Goal: Information Seeking & Learning: Learn about a topic

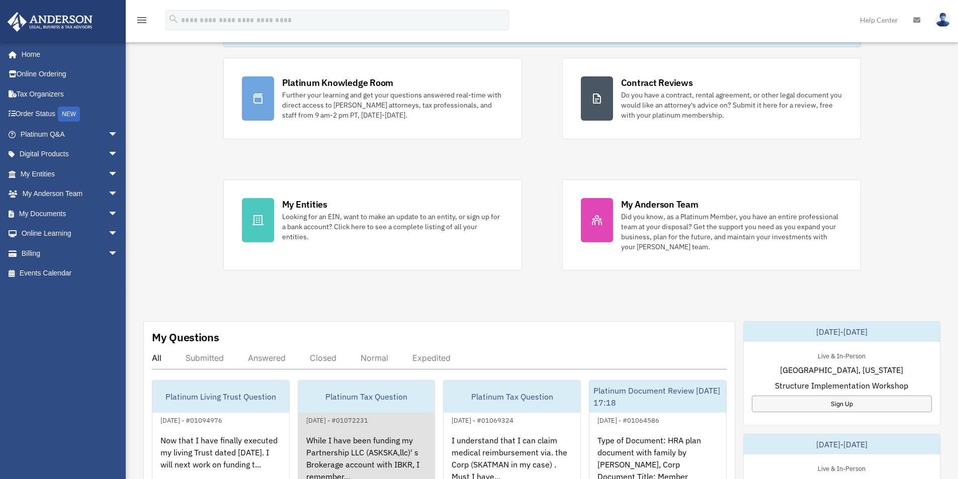
scroll to position [252, 0]
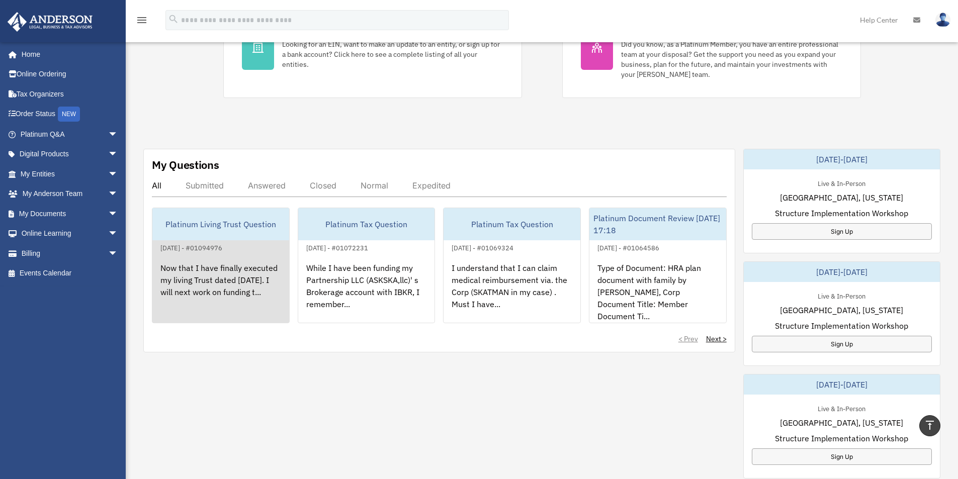
click at [213, 283] on div "Now that I have finally executed my living Trust dated August 22,2025. I will n…" at bounding box center [220, 293] width 137 height 78
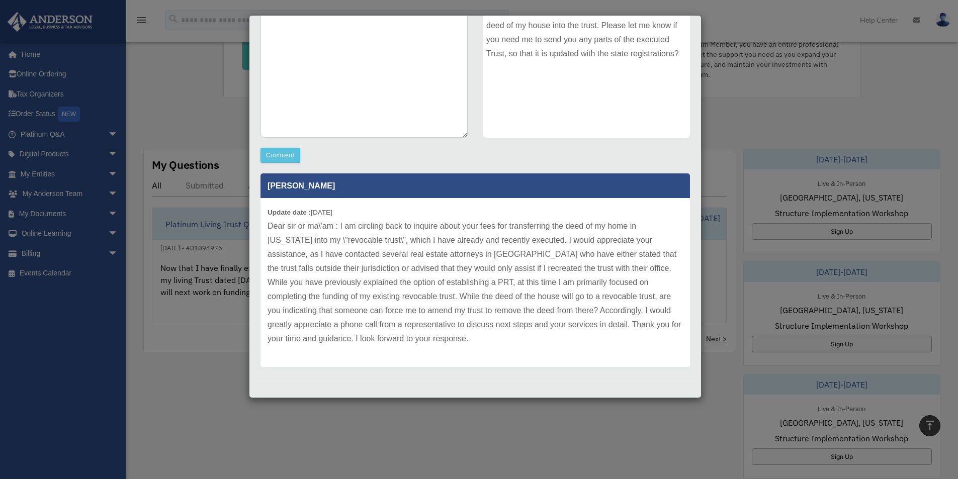
scroll to position [0, 0]
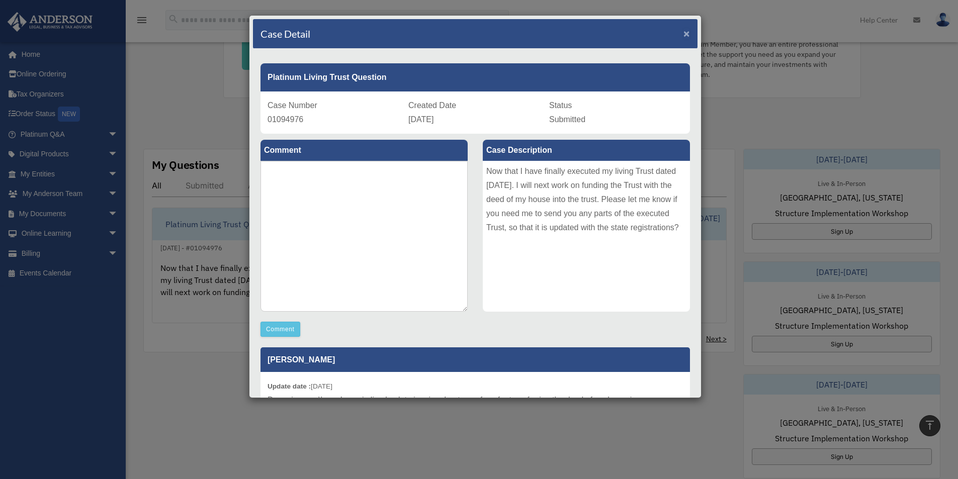
click at [684, 32] on span "×" at bounding box center [687, 34] width 7 height 12
click at [679, 32] on div "Case Detail × Platinum Living Trust Question Case Number 01094976 Created Date …" at bounding box center [475, 206] width 453 height 383
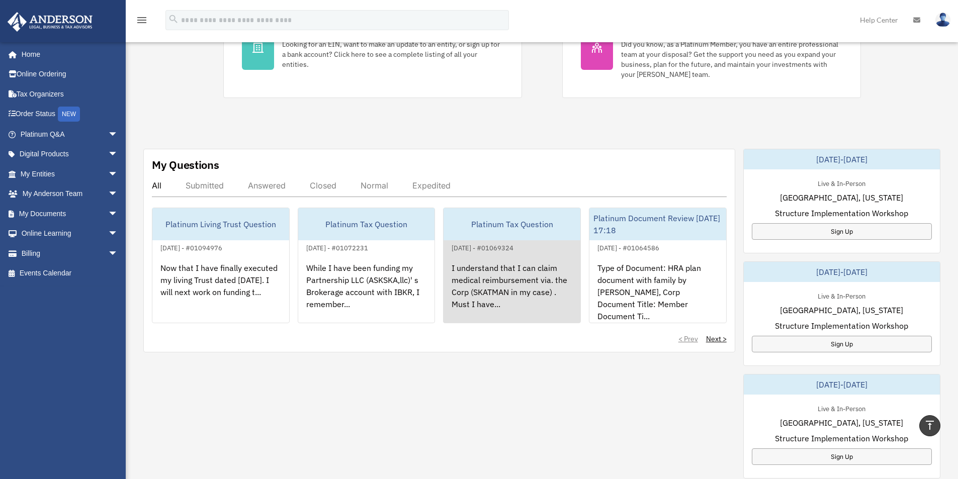
click at [471, 282] on div "I understand that I can claim medical reimbursement via. the Corp (SKATMAN in m…" at bounding box center [512, 293] width 137 height 78
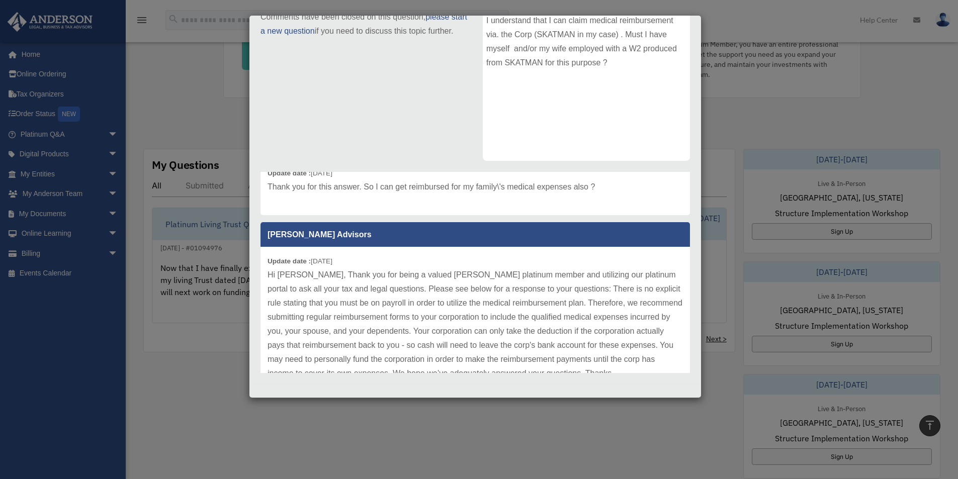
scroll to position [151, 0]
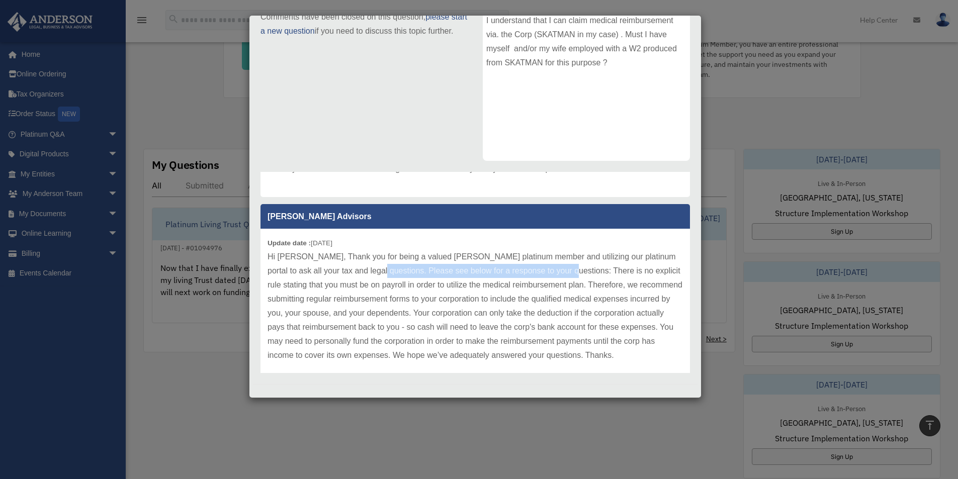
drag, startPoint x: 371, startPoint y: 267, endPoint x: 561, endPoint y: 267, distance: 189.6
click at [561, 267] on p "Hi Sudeep, Thank you for being a valued Anderson platinum member and utilizing …" at bounding box center [475, 306] width 415 height 113
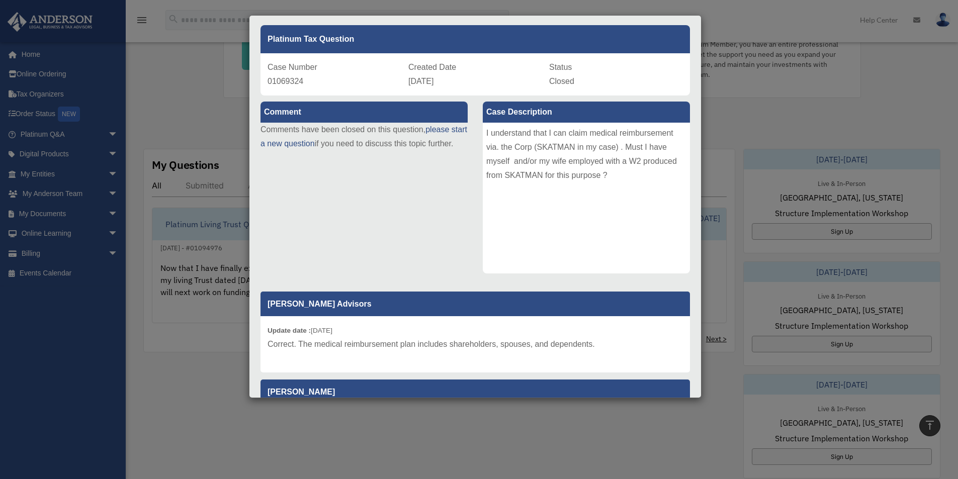
scroll to position [0, 0]
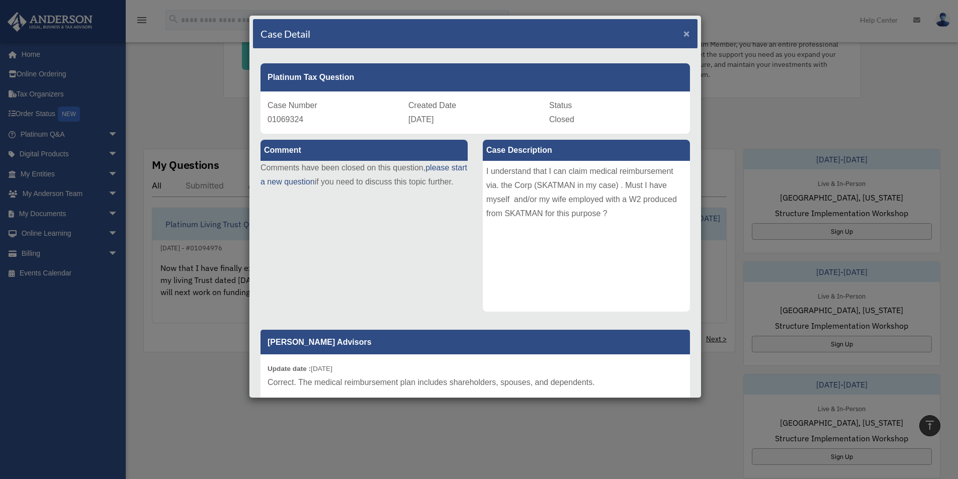
click at [684, 32] on span "×" at bounding box center [687, 34] width 7 height 12
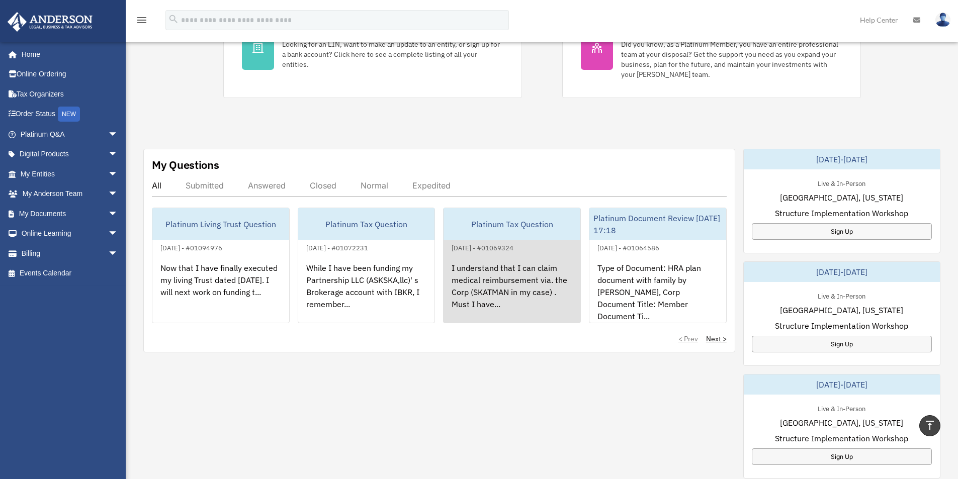
click at [467, 276] on div "I understand that I can claim medical reimbursement via. the Corp (SKATMAN in m…" at bounding box center [512, 293] width 137 height 78
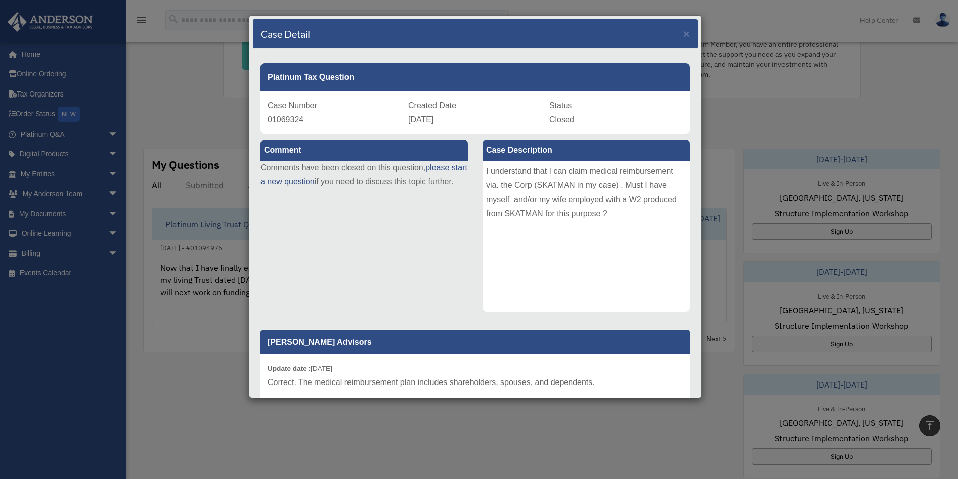
click at [360, 335] on p "Anderson Advisors" at bounding box center [476, 342] width 430 height 25
click at [254, 17] on div "Case Detail × Platinum Tax Question Case Number 01069324 Created Date August 7,…" at bounding box center [475, 206] width 453 height 383
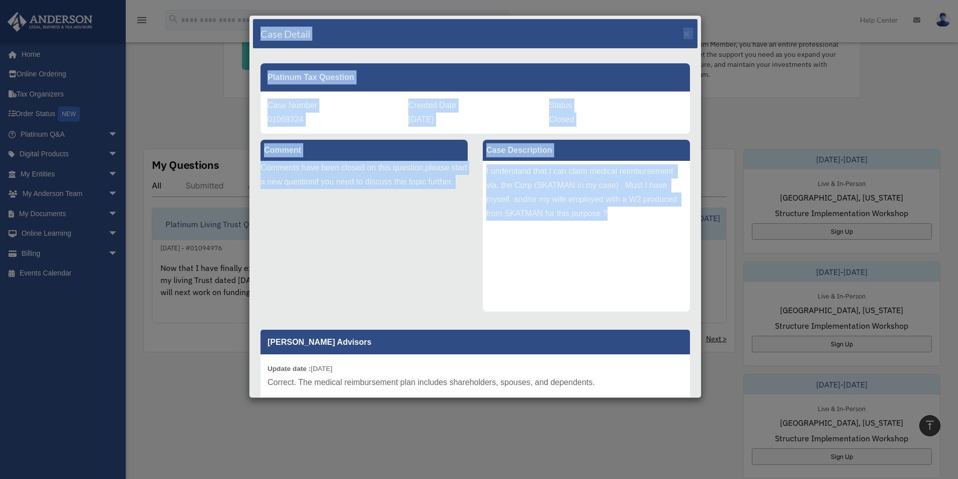
drag, startPoint x: 252, startPoint y: 20, endPoint x: 624, endPoint y: 287, distance: 458.4
click at [624, 287] on div "Case Detail × Platinum Tax Question Case Number 01069324 Created Date August 7,…" at bounding box center [475, 206] width 453 height 383
copy div "Case Detail × Platinum Tax Question Case Number 01069324 Created Date August 7,…"
click at [576, 309] on div "I understand that I can claim medical reimbursement via. the Corp (SKATMAN in m…" at bounding box center [586, 236] width 207 height 151
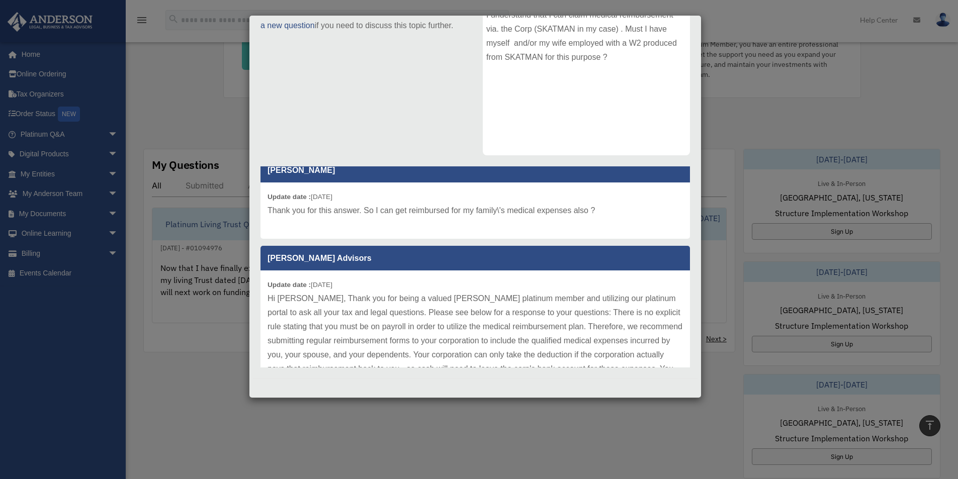
scroll to position [92, 0]
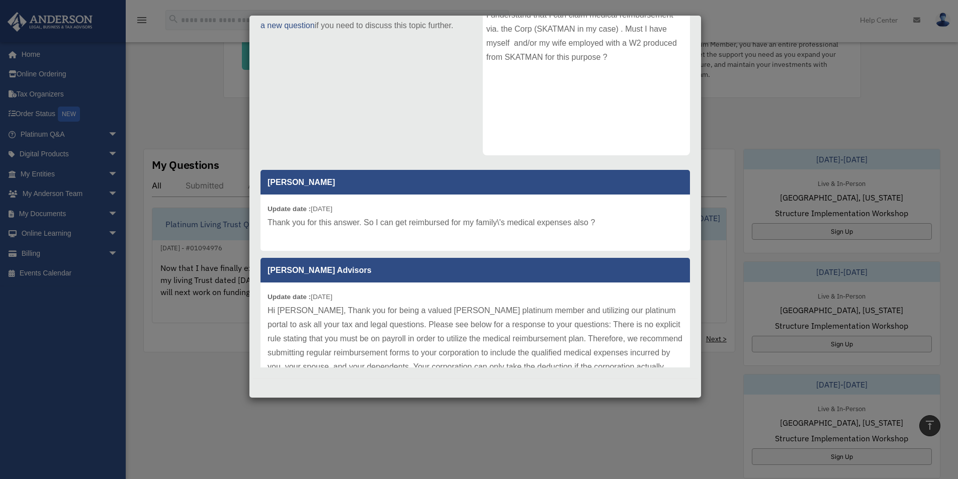
drag, startPoint x: 703, startPoint y: 208, endPoint x: 704, endPoint y: 198, distance: 10.6
click at [704, 199] on div "Case Detail × Platinum Tax Question Case Number 01069324 Created Date August 7,…" at bounding box center [479, 239] width 958 height 479
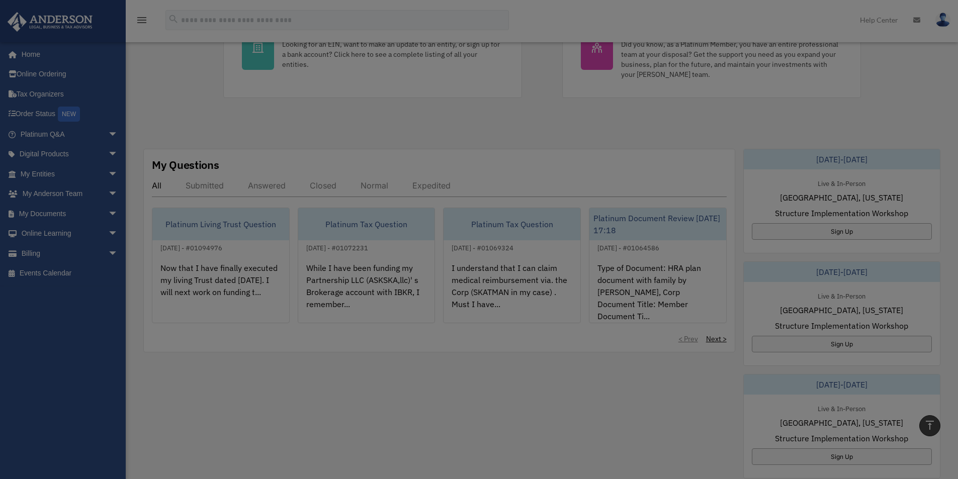
click at [703, 184] on body "X Get a chance to win 6 months of Platinum for free just by filling out this su…" at bounding box center [479, 352] width 958 height 1208
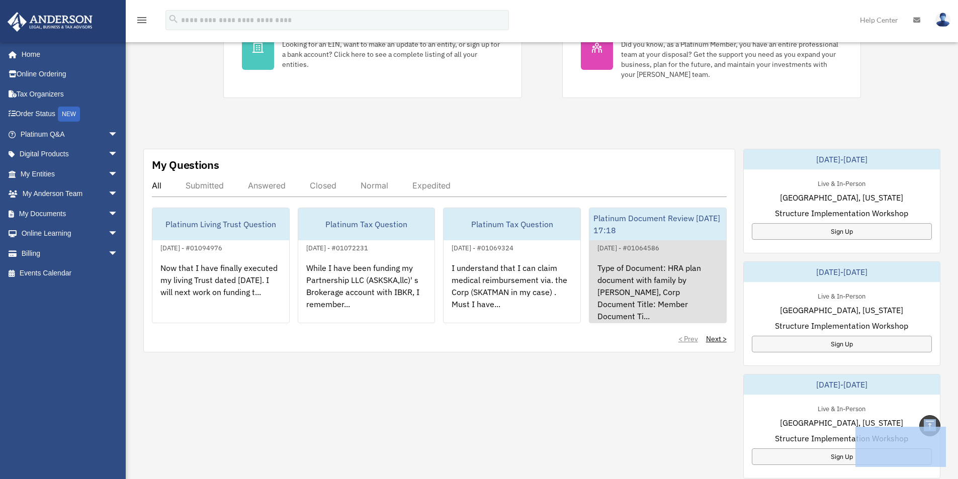
click at [672, 224] on div "Platinum Document Review 08/03/2025 17:18" at bounding box center [658, 224] width 137 height 32
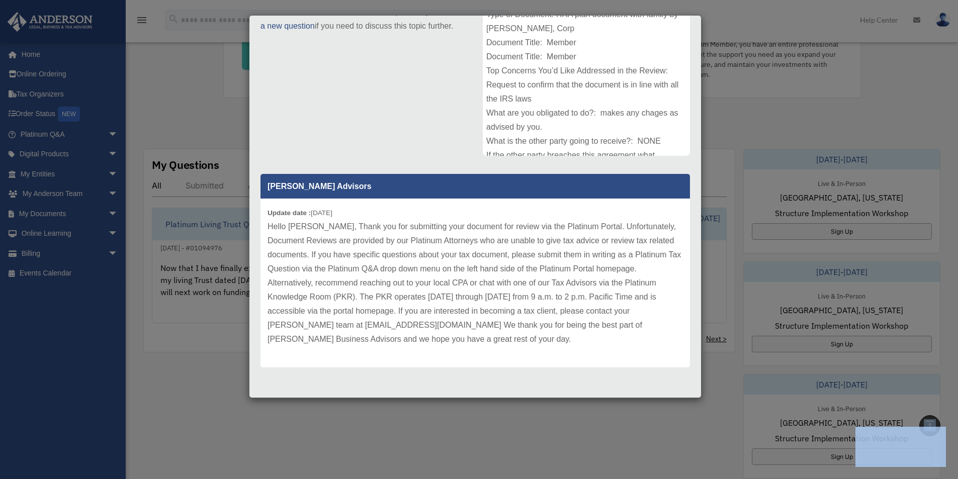
scroll to position [0, 0]
click at [328, 102] on div "Comment Comments have been closed on this question, please start a new question…" at bounding box center [475, 174] width 445 height 393
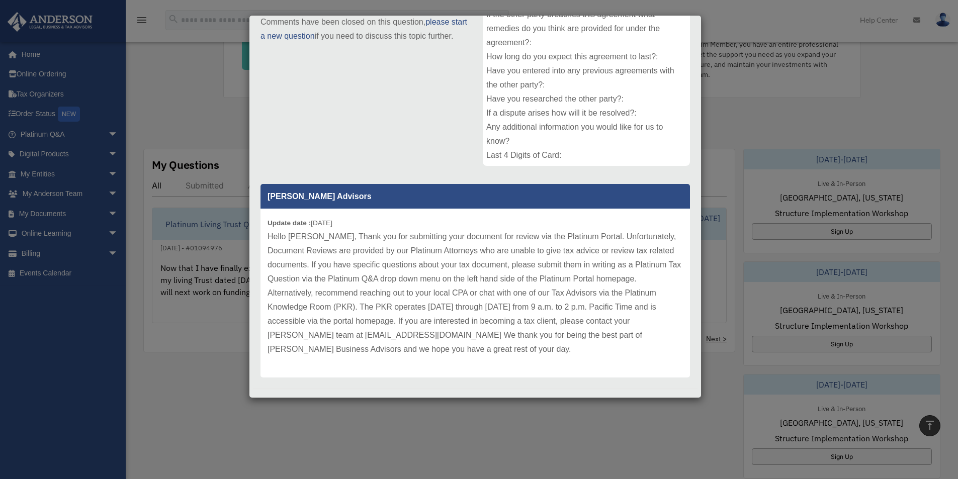
scroll to position [156, 0]
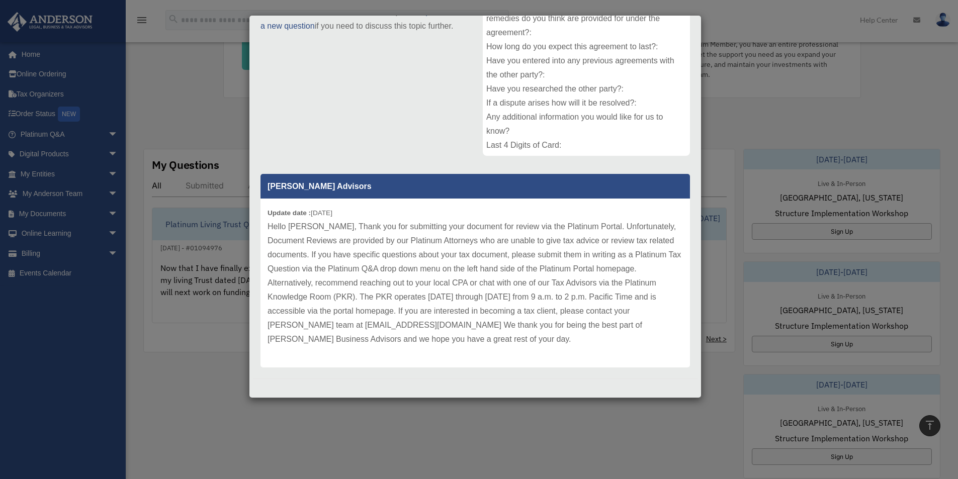
click at [30, 134] on div "Case Detail × Platinum Document Review 08/03/2025 17:18 Case Number 01064586 Cr…" at bounding box center [479, 239] width 958 height 479
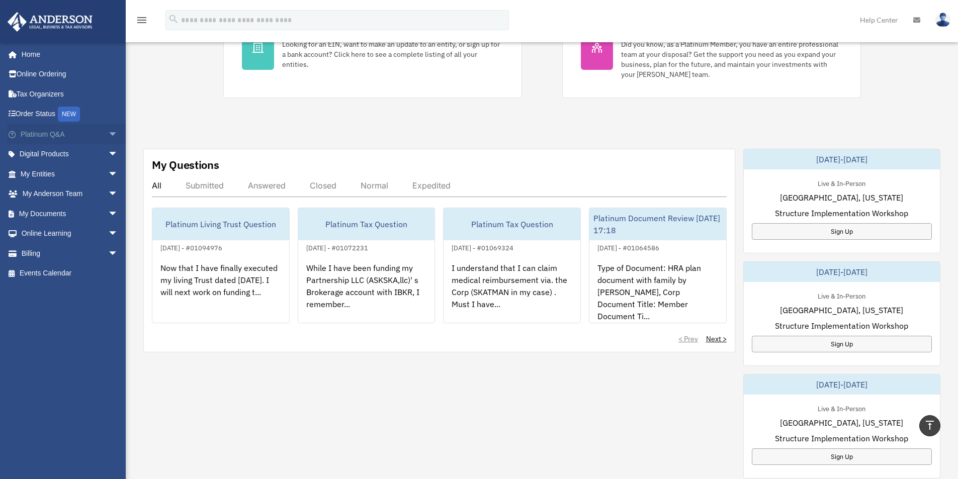
click at [108, 133] on span "arrow_drop_down" at bounding box center [118, 134] width 20 height 21
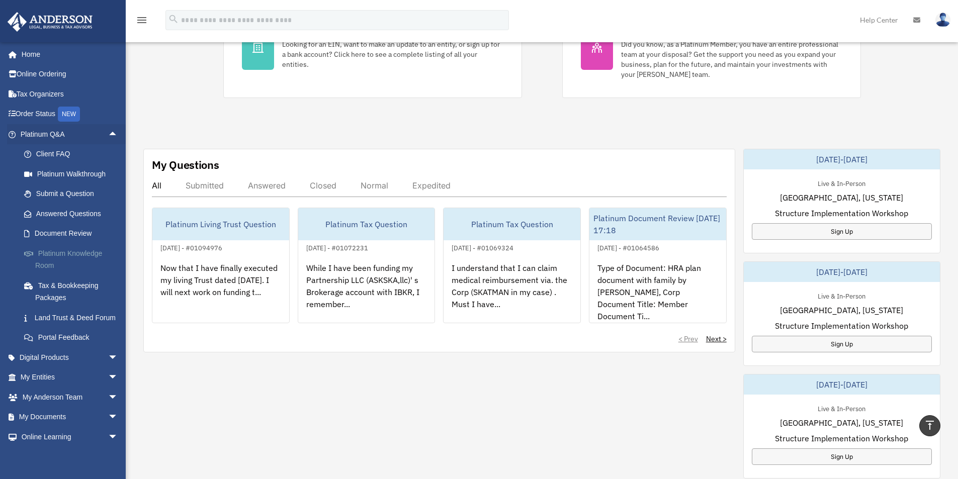
click at [65, 249] on link "Platinum Knowledge Room" at bounding box center [73, 259] width 119 height 32
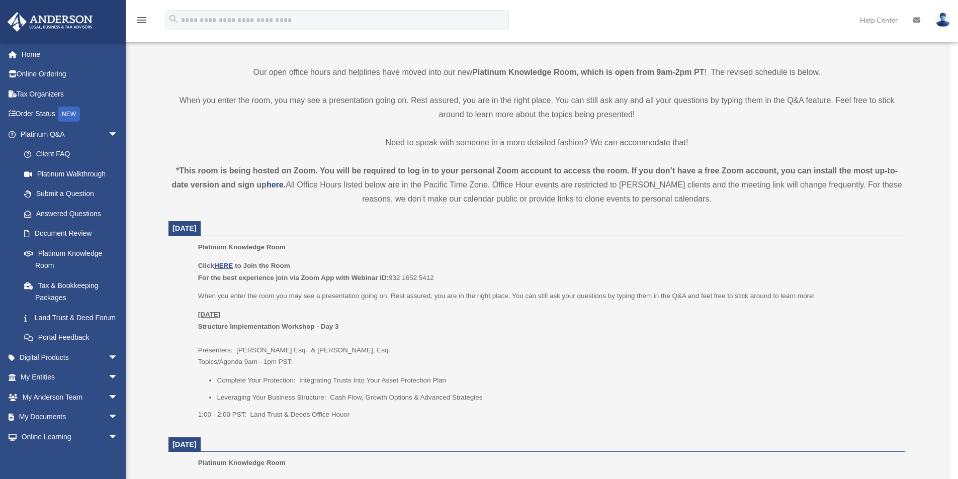
scroll to position [252, 0]
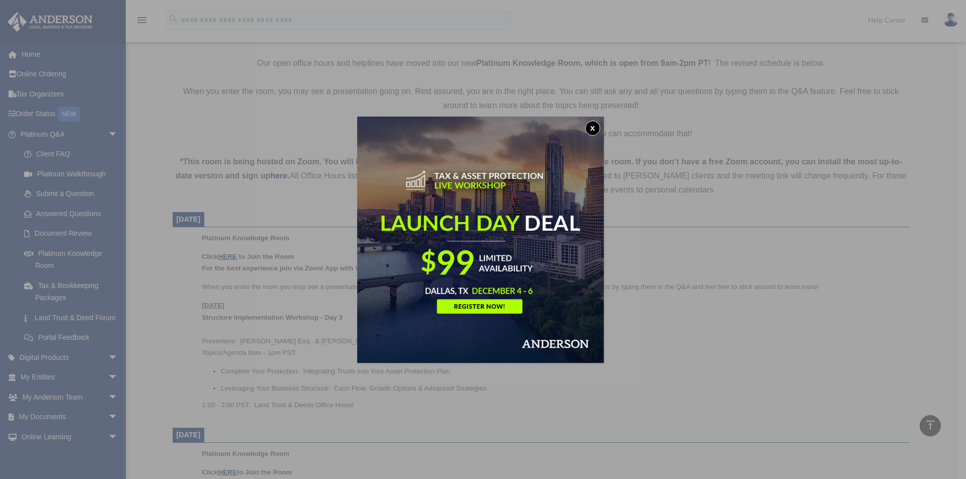
click at [600, 126] on button "x" at bounding box center [592, 128] width 15 height 15
